Goal: Transaction & Acquisition: Purchase product/service

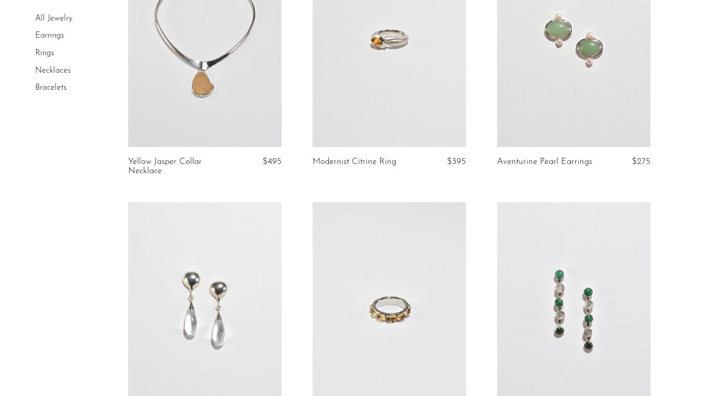
scroll to position [103, 0]
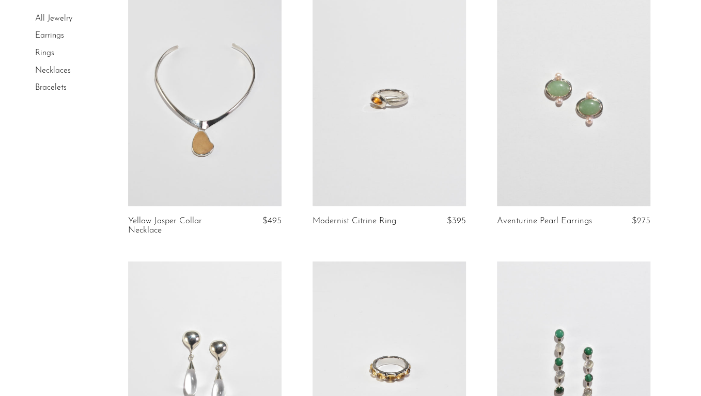
click at [50, 57] on link "Rings" at bounding box center [44, 53] width 19 height 8
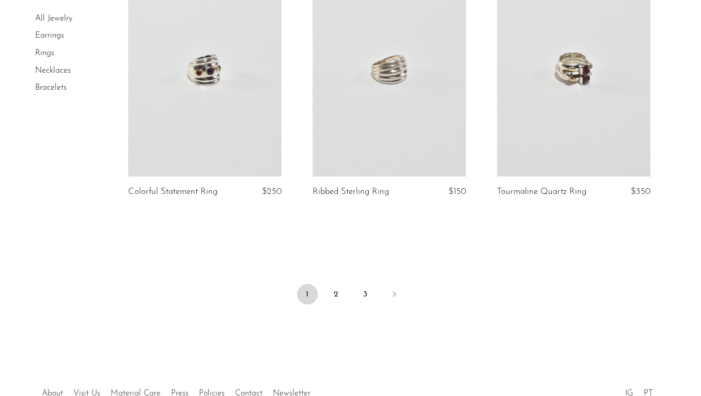
scroll to position [3046, 0]
click at [319, 294] on ul "1 2 3" at bounding box center [350, 294] width 661 height 31
click at [329, 289] on link "2" at bounding box center [336, 293] width 21 height 21
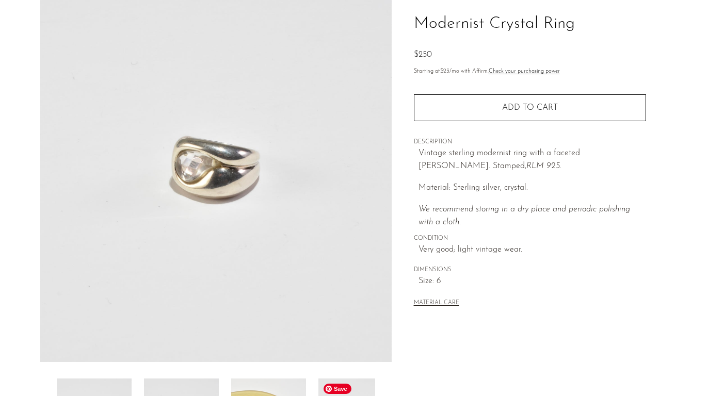
scroll to position [52, 0]
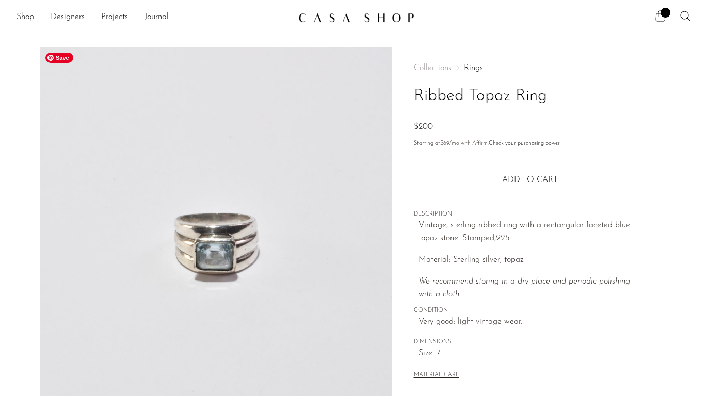
scroll to position [103, 0]
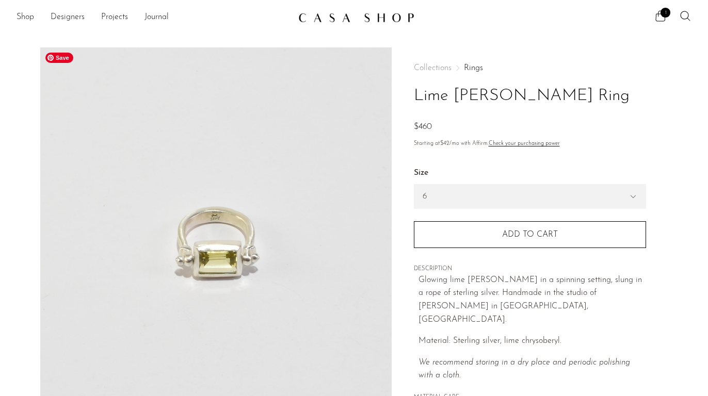
scroll to position [103, 0]
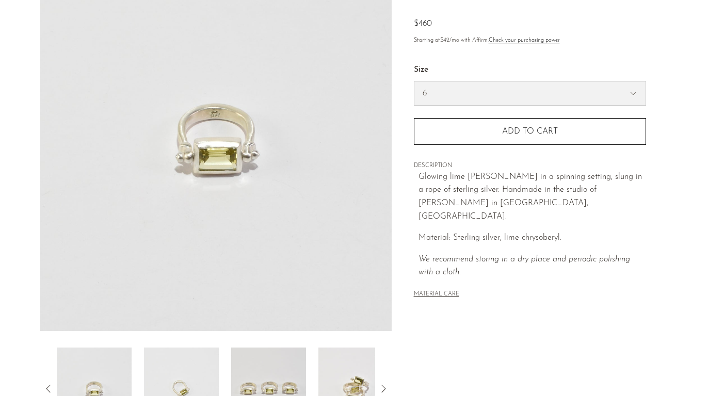
click at [489, 84] on select "6 7 8" at bounding box center [530, 94] width 231 height 24
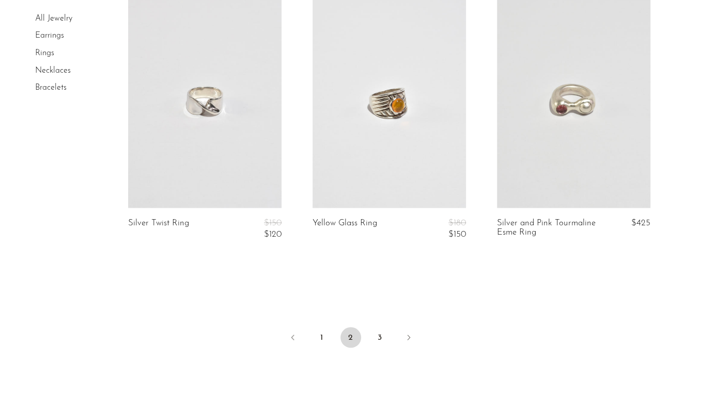
scroll to position [3097, 0]
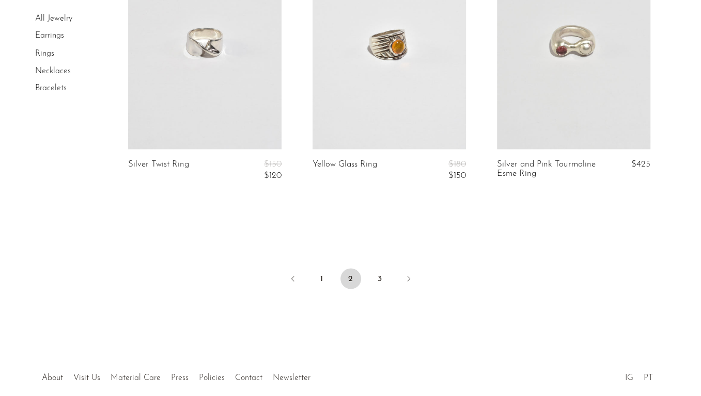
click at [369, 268] on li "3" at bounding box center [379, 279] width 21 height 23
click at [382, 276] on link "3" at bounding box center [379, 278] width 21 height 21
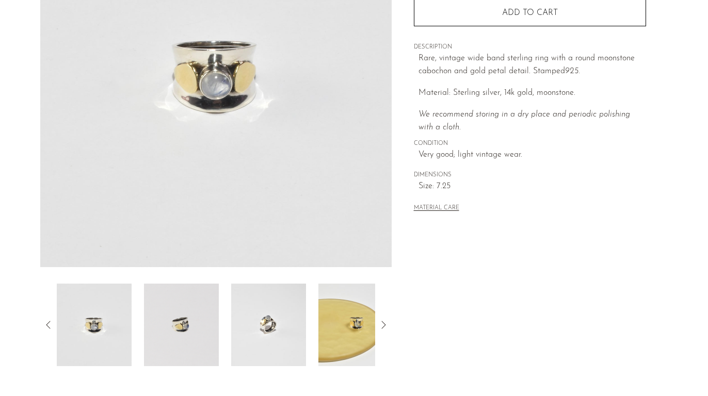
scroll to position [258, 0]
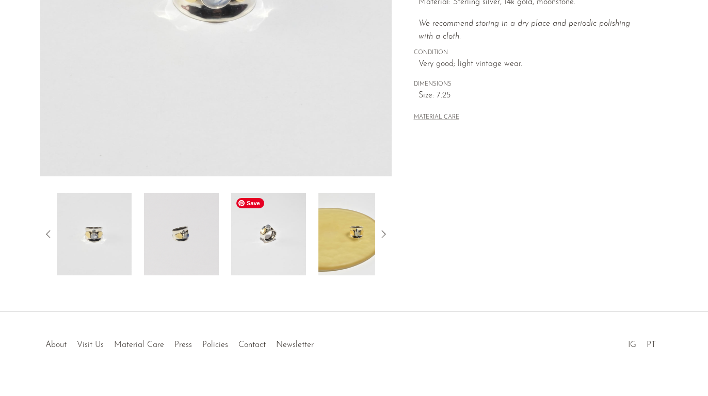
click at [258, 252] on img at bounding box center [268, 234] width 75 height 83
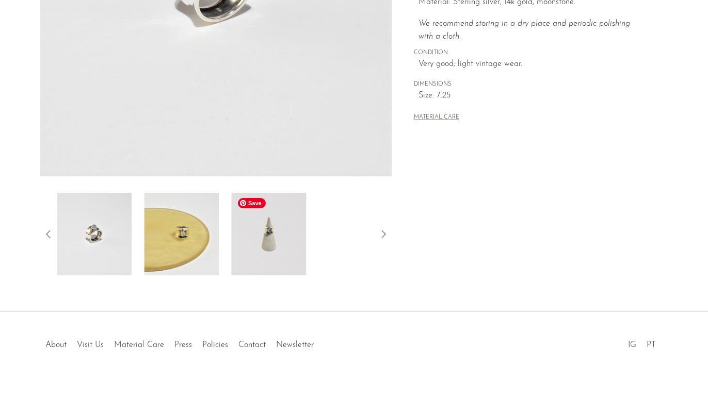
click at [273, 250] on img at bounding box center [268, 234] width 75 height 83
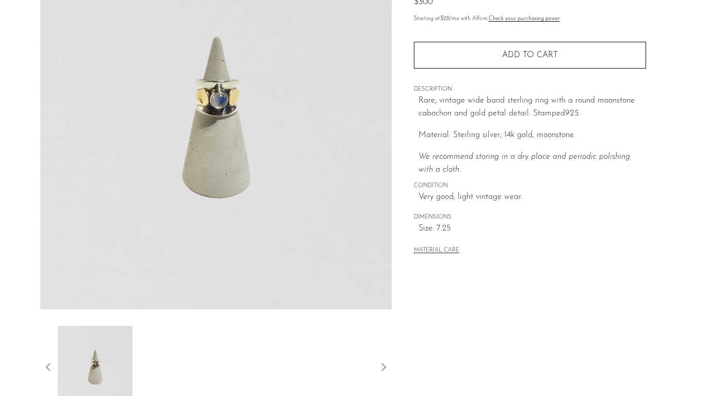
scroll to position [52, 0]
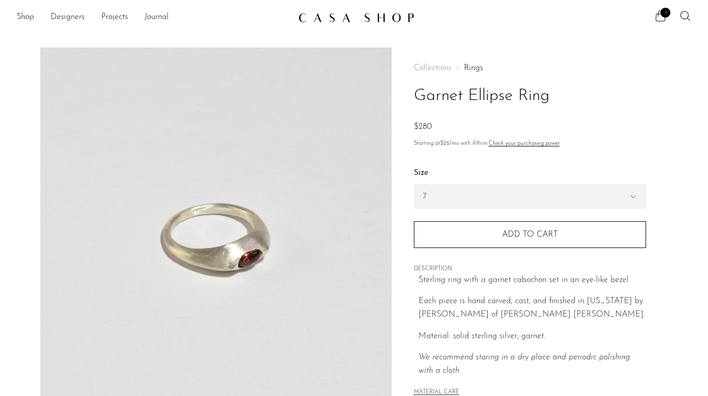
scroll to position [103, 0]
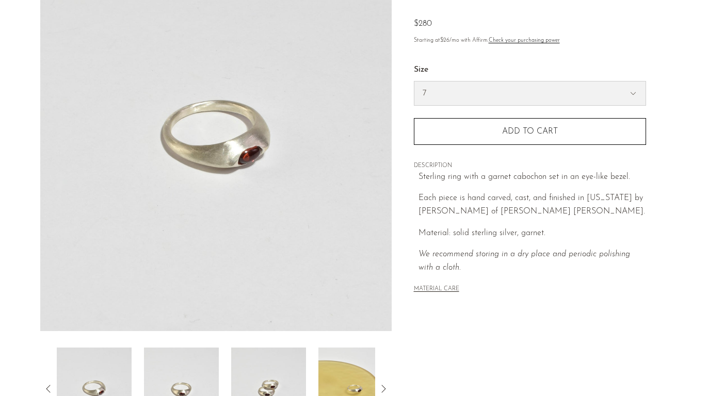
click at [479, 100] on select "7 6" at bounding box center [530, 94] width 231 height 24
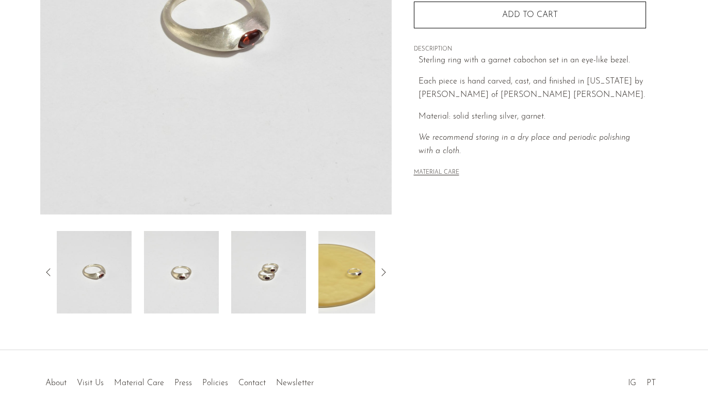
scroll to position [276, 0]
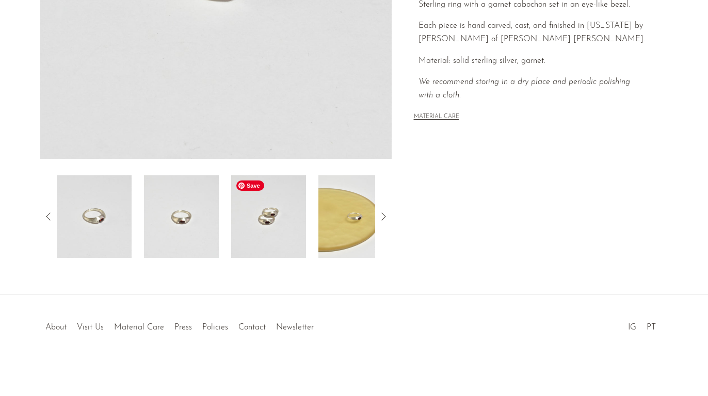
click at [269, 198] on img at bounding box center [268, 217] width 75 height 83
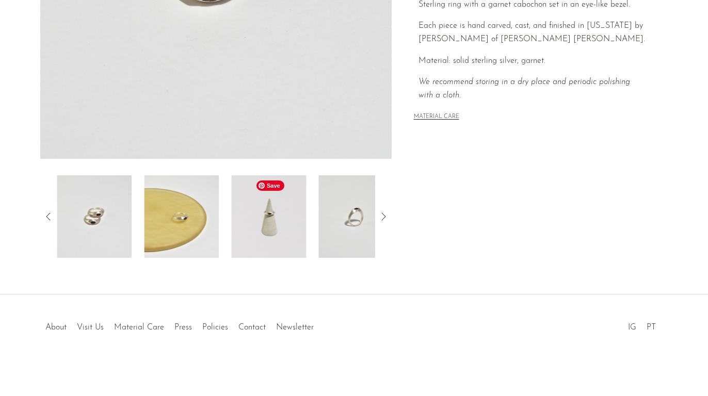
scroll to position [121, 0]
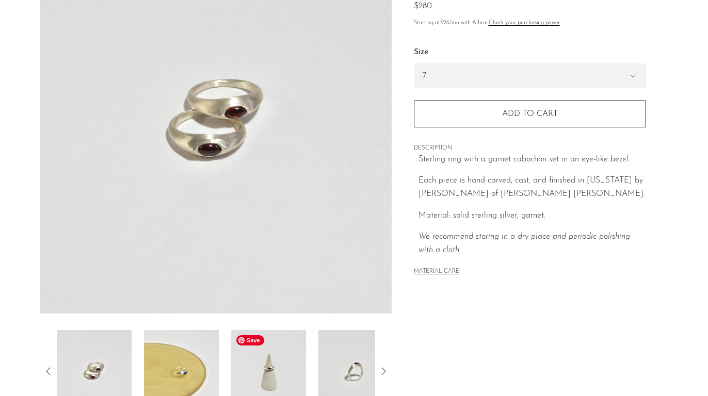
click at [277, 373] on img at bounding box center [268, 371] width 75 height 83
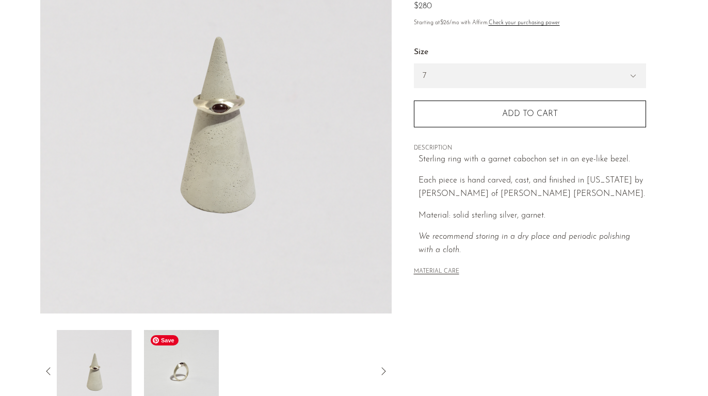
click at [205, 355] on img at bounding box center [181, 371] width 75 height 83
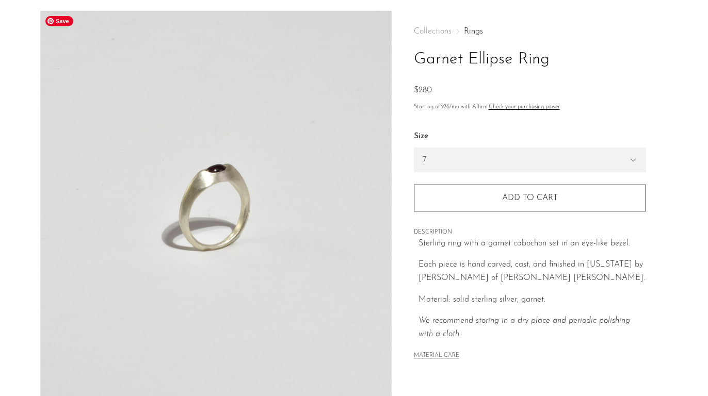
scroll to position [0, 0]
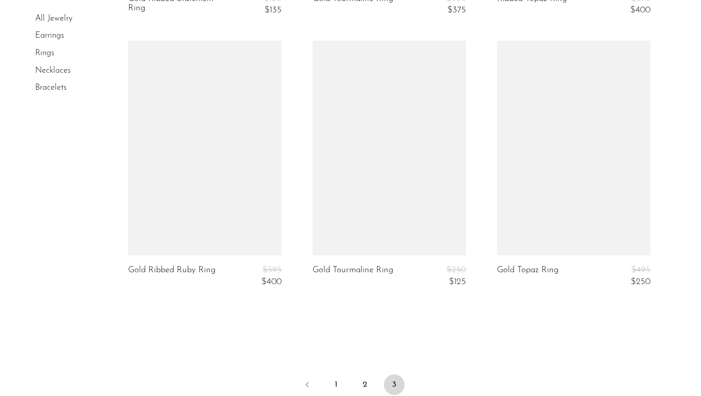
scroll to position [1962, 0]
